Goal: Navigation & Orientation: Find specific page/section

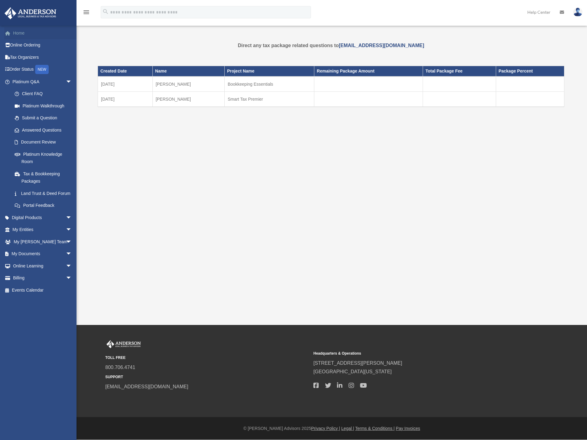
click at [19, 29] on link "Home" at bounding box center [42, 33] width 77 height 12
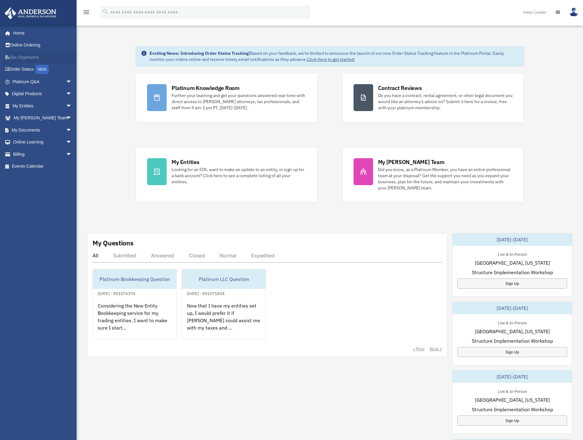
click at [20, 57] on link "Tax Organizers" at bounding box center [42, 57] width 77 height 12
